Goal: Ask a question

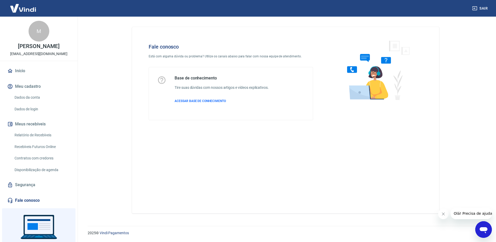
click at [483, 228] on icon "Abrir janela de mensagens" at bounding box center [483, 230] width 8 height 6
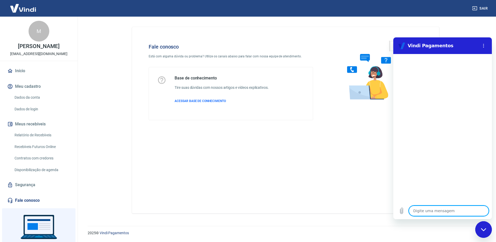
type textarea "o"
type textarea "x"
type textarea "ol"
type textarea "x"
type textarea "ola"
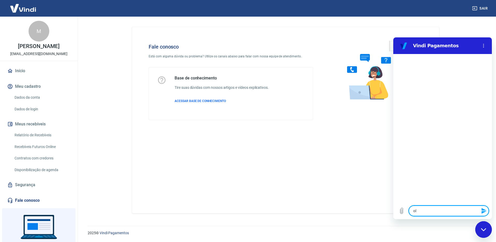
type textarea "x"
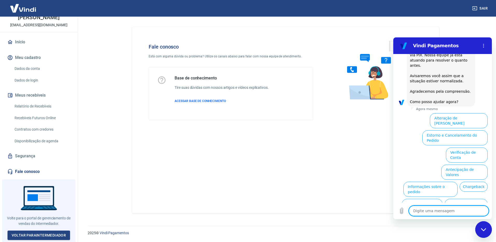
scroll to position [70, 0]
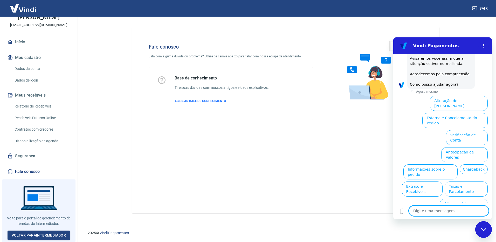
click at [236, 154] on div "Fale conosco Está com alguma dúvida ou problema? Utilize os canais abaixo para …" at bounding box center [285, 120] width 307 height 186
click at [203, 102] on span "ACESSAR BASE DE CONHECIMENTO" at bounding box center [200, 101] width 51 height 4
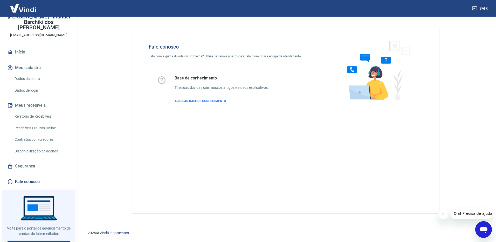
scroll to position [32, 0]
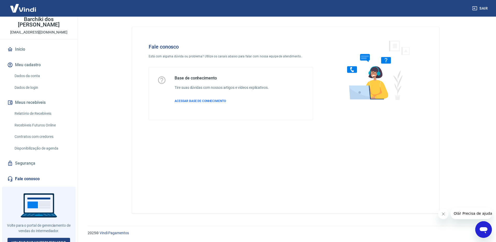
click at [33, 173] on link "Fale conosco" at bounding box center [38, 178] width 65 height 11
click at [207, 100] on span "ACESSAR BASE DE CONHECIMENTO" at bounding box center [200, 101] width 51 height 4
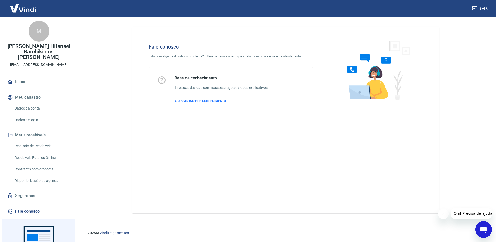
click at [444, 213] on icon "Fechar mensagem da empresa" at bounding box center [443, 214] width 4 height 4
click at [36, 205] on link "Fale conosco" at bounding box center [38, 210] width 65 height 11
click at [35, 205] on link "Fale conosco" at bounding box center [38, 210] width 65 height 11
click at [215, 101] on span "ACESSAR BASE DE CONHECIMENTO" at bounding box center [200, 101] width 51 height 4
click at [353, 160] on div "Fale conosco Está com alguma dúvida ou problema? Utilize os canais abaixo para …" at bounding box center [285, 120] width 307 height 186
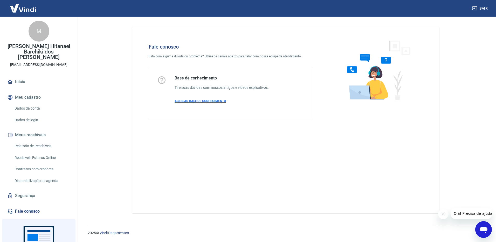
click at [210, 99] on span "ACESSAR BASE DE CONHECIMENTO" at bounding box center [200, 101] width 51 height 4
